Goal: Transaction & Acquisition: Purchase product/service

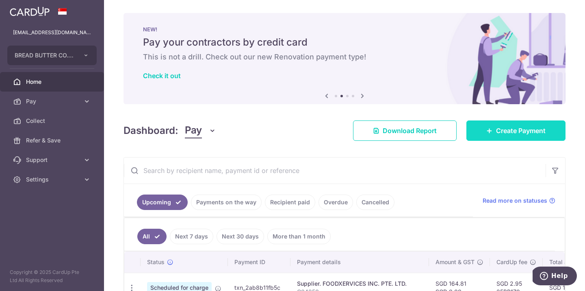
click at [491, 131] on icon at bounding box center [490, 130] width 7 height 7
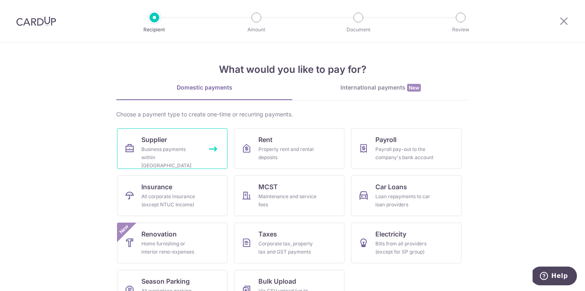
click at [196, 149] on div "Business payments within Singapore" at bounding box center [170, 157] width 59 height 24
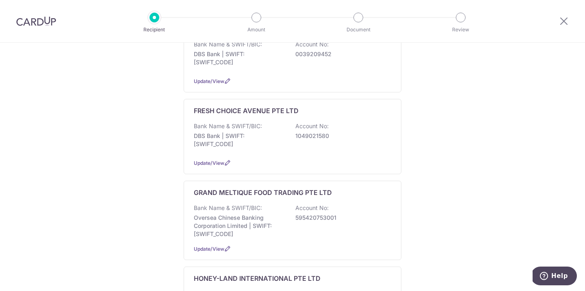
scroll to position [752, 0]
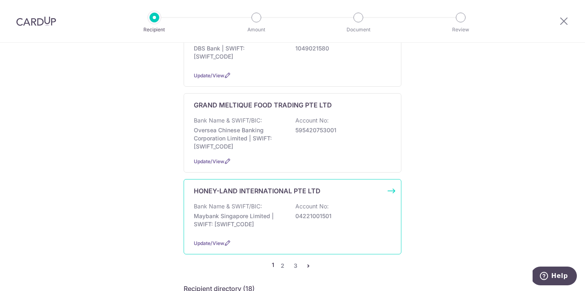
click at [276, 212] on p "Maybank Singapore Limited | SWIFT: MBBESGS2XXX" at bounding box center [239, 220] width 91 height 16
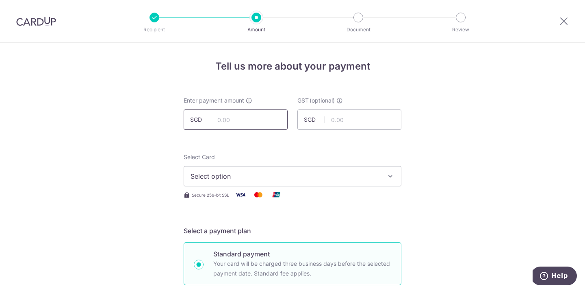
click at [246, 120] on input "text" at bounding box center [236, 119] width 104 height 20
paste input "392.84"
type input "392.84"
click at [255, 178] on span "Select option" at bounding box center [285, 176] width 189 height 10
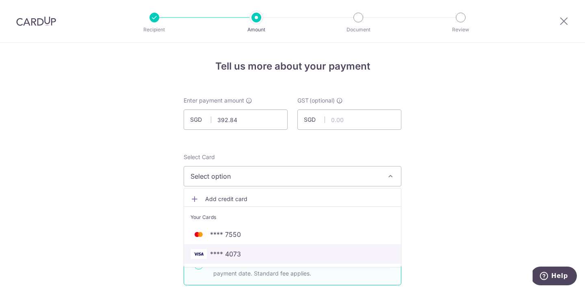
click at [251, 251] on span "**** 4073" at bounding box center [293, 254] width 204 height 10
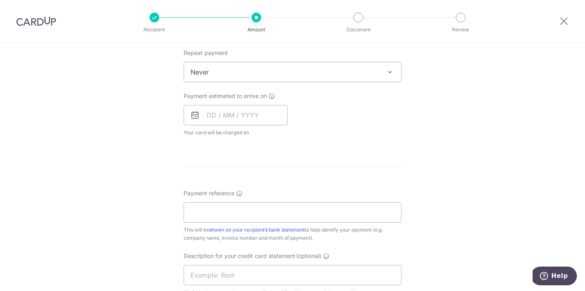
scroll to position [345, 0]
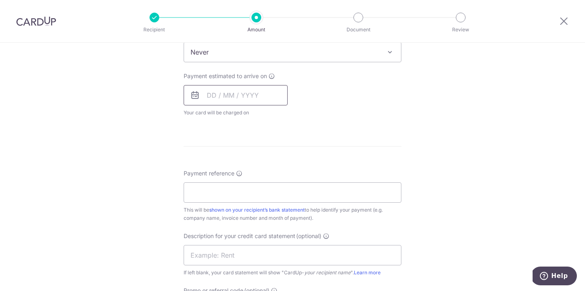
click at [257, 88] on input "text" at bounding box center [236, 95] width 104 height 20
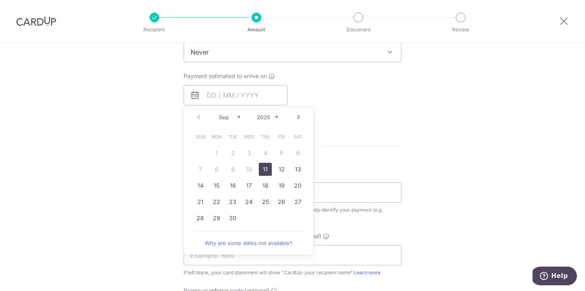
click at [265, 165] on link "11" at bounding box center [265, 169] width 13 height 13
type input "11/09/2025"
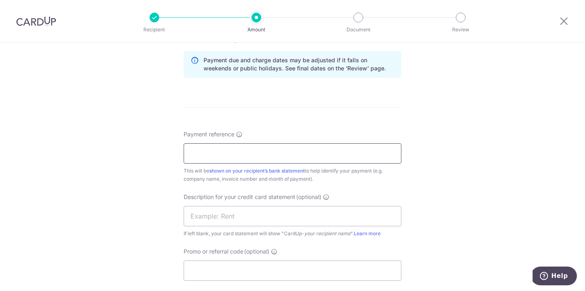
scroll to position [418, 0]
click at [308, 158] on input "Payment reference" at bounding box center [293, 152] width 218 height 20
type input "BREAD N BUTTER CO PTE LTD"
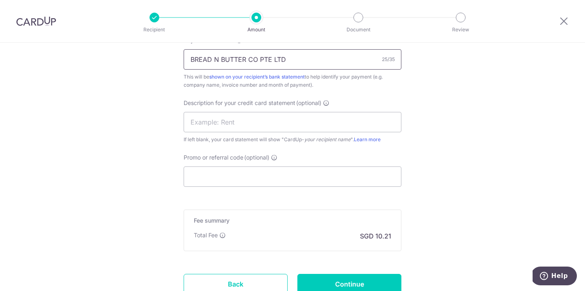
scroll to position [520, 0]
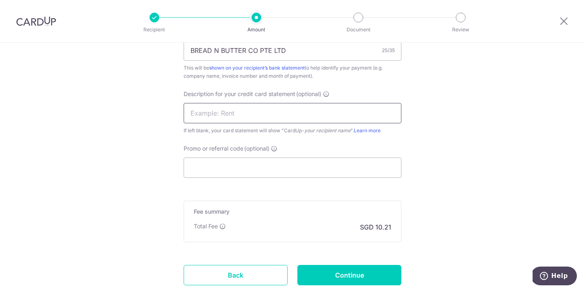
click at [303, 119] on input "text" at bounding box center [293, 113] width 218 height 20
type input "monin"
click at [248, 169] on input "Promo or referral code (optional)" at bounding box center [293, 167] width 218 height 20
paste input "25BB179"
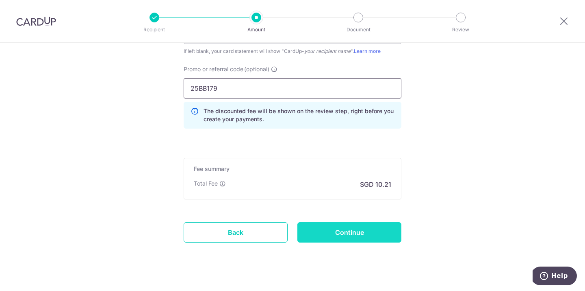
scroll to position [612, 0]
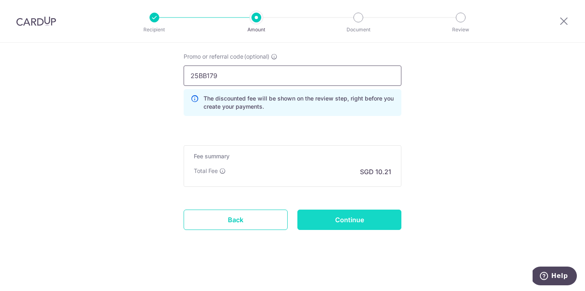
type input "25BB179"
click at [358, 224] on input "Continue" at bounding box center [350, 219] width 104 height 20
type input "Create Schedule"
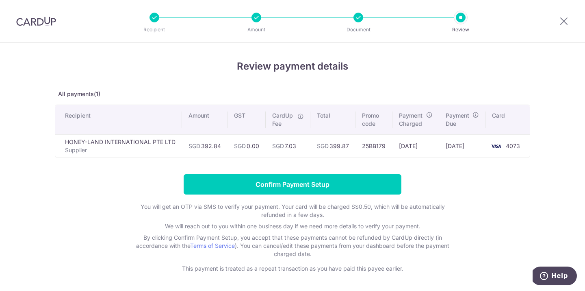
scroll to position [9, 0]
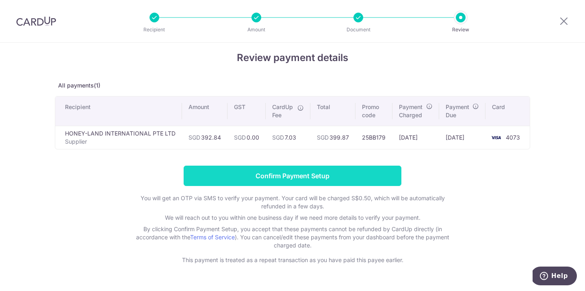
click at [359, 168] on input "Confirm Payment Setup" at bounding box center [293, 175] width 218 height 20
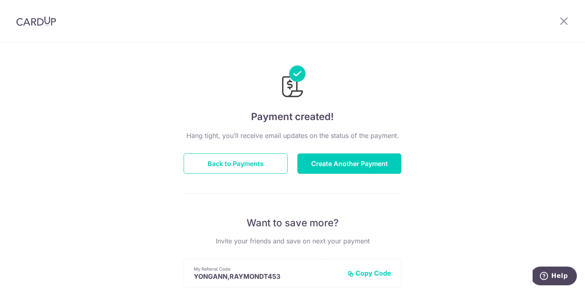
click at [467, 75] on div "Payment created! Hang tight, you’ll receive email updates on the status of the …" at bounding box center [292, 260] width 585 height 434
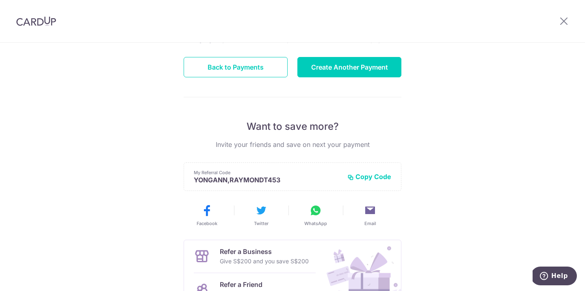
scroll to position [175, 0]
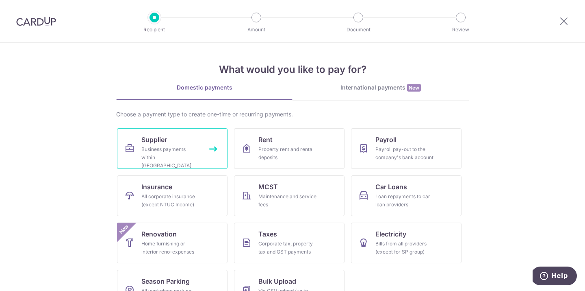
click at [188, 161] on link "Supplier Business payments within Singapore" at bounding box center [172, 148] width 111 height 41
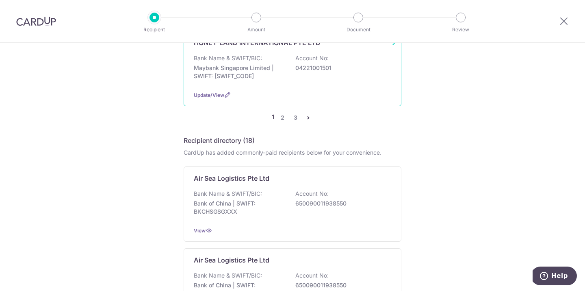
scroll to position [916, 0]
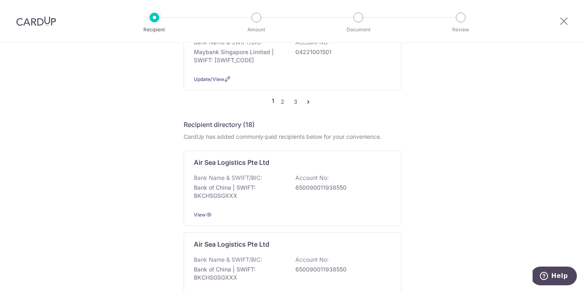
click at [287, 97] on ul "1 2 3" at bounding box center [292, 102] width 41 height 10
click at [281, 97] on link "2" at bounding box center [283, 102] width 10 height 10
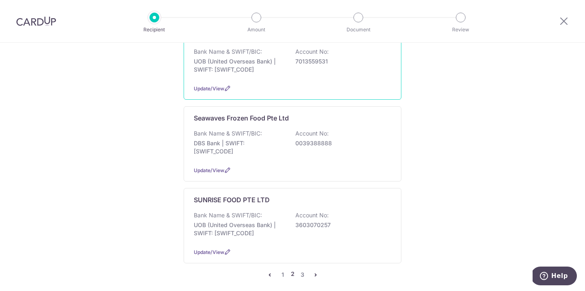
scroll to position [702, 0]
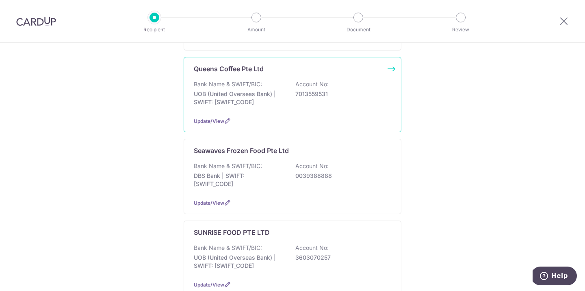
click at [379, 64] on div "Queens Coffee Pte Ltd" at bounding box center [288, 69] width 188 height 10
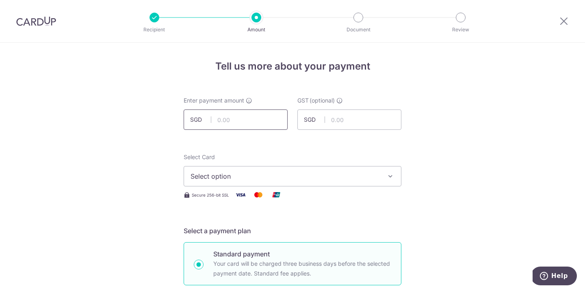
click at [270, 114] on input "text" at bounding box center [236, 119] width 104 height 20
paste input "8/9/25"
click at [243, 110] on input "8925" at bounding box center [236, 119] width 104 height 20
click at [242, 123] on input "8925" at bounding box center [236, 119] width 104 height 20
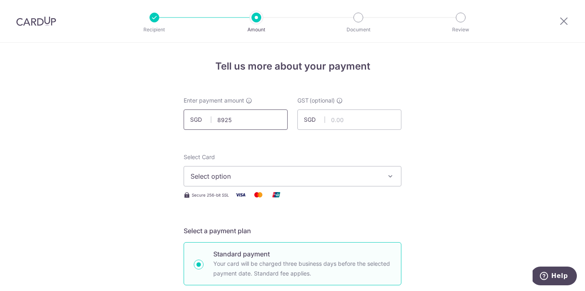
click at [242, 123] on input "8925" at bounding box center [236, 119] width 104 height 20
paste input "/9/"
click at [238, 119] on input "8,925.00" at bounding box center [236, 119] width 104 height 20
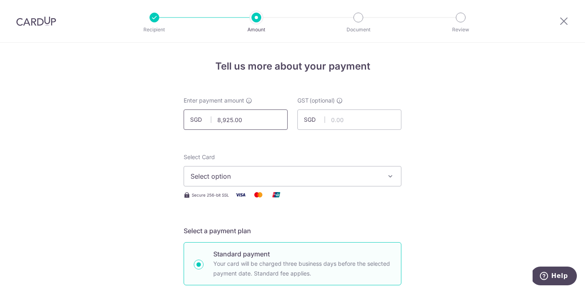
paste input "941.76"
type input "941.76"
click at [251, 183] on button "Select option" at bounding box center [293, 176] width 218 height 20
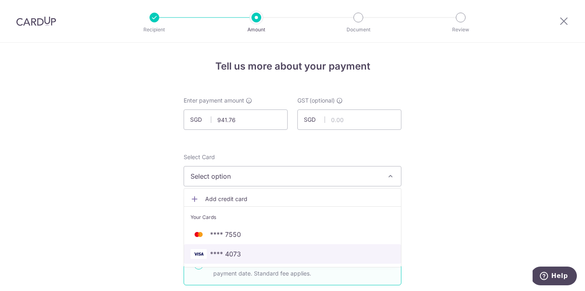
click at [241, 251] on span "**** 4073" at bounding box center [293, 254] width 204 height 10
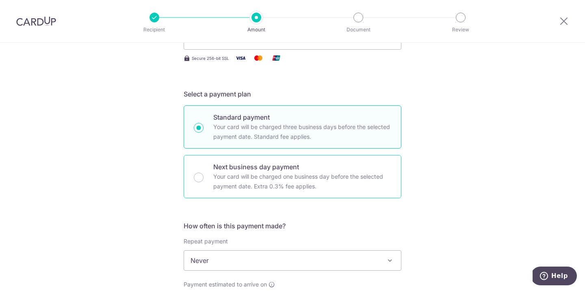
scroll to position [321, 0]
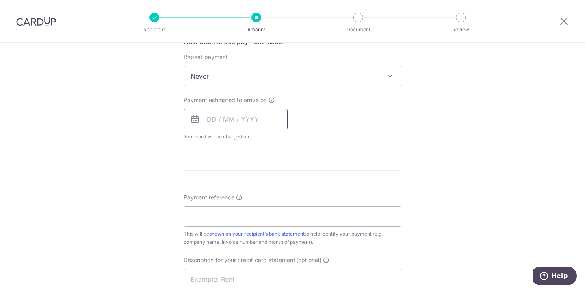
click at [247, 121] on input "text" at bounding box center [236, 119] width 104 height 20
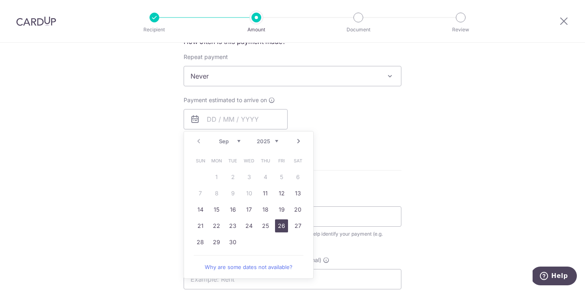
click at [277, 226] on link "26" at bounding box center [281, 225] width 13 height 13
type input "26/09/2025"
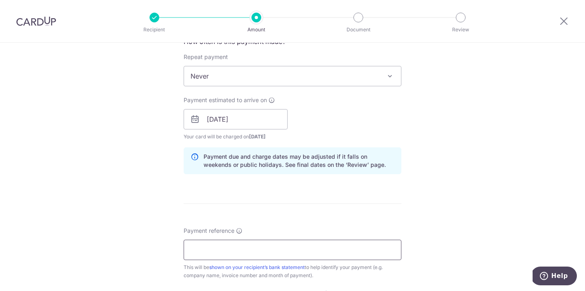
click at [268, 248] on input "Payment reference" at bounding box center [293, 249] width 218 height 20
type input "Connect 71"
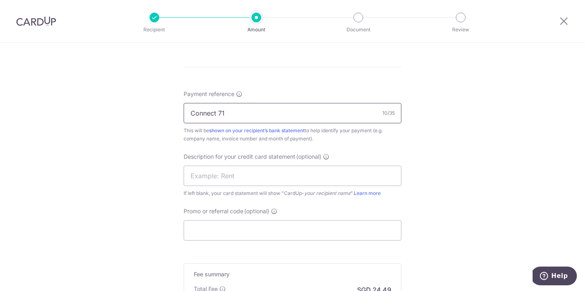
scroll to position [502, 0]
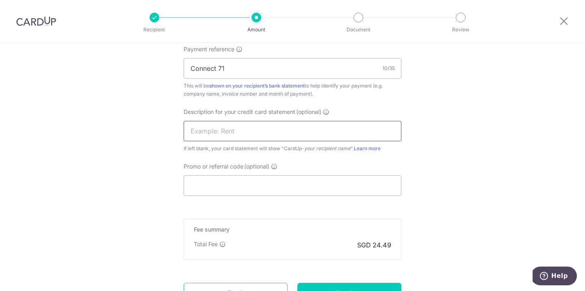
click at [291, 133] on input "text" at bounding box center [293, 131] width 218 height 20
type input "coffee beans"
click at [263, 181] on input "Promo or referral code (optional)" at bounding box center [293, 185] width 218 height 20
paste input "25BB179"
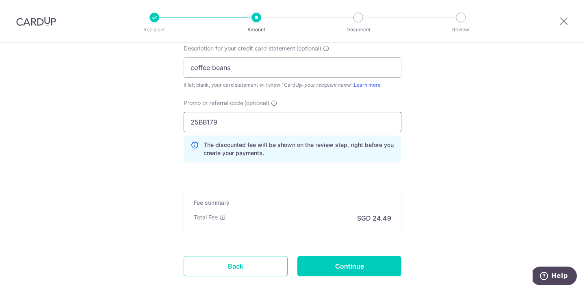
scroll to position [572, 0]
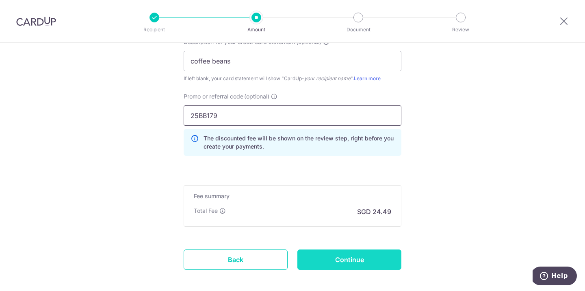
type input "25BB179"
click at [387, 254] on input "Continue" at bounding box center [350, 259] width 104 height 20
type input "Create Schedule"
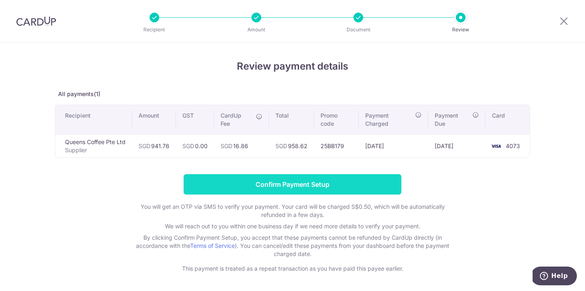
click at [359, 185] on input "Confirm Payment Setup" at bounding box center [293, 184] width 218 height 20
